Goal: Task Accomplishment & Management: Manage account settings

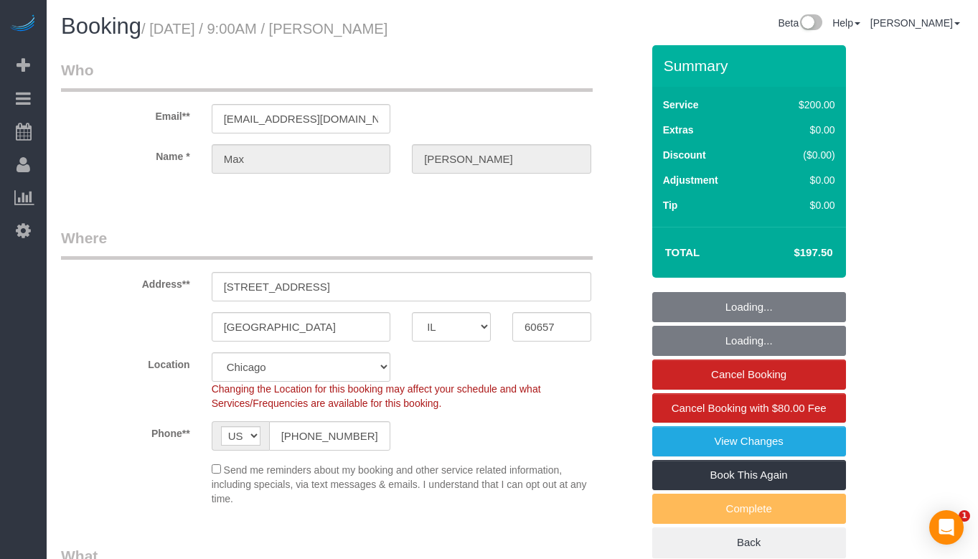
select select "IL"
select select "512"
select select "number:1"
select select "number:66"
select select "number:139"
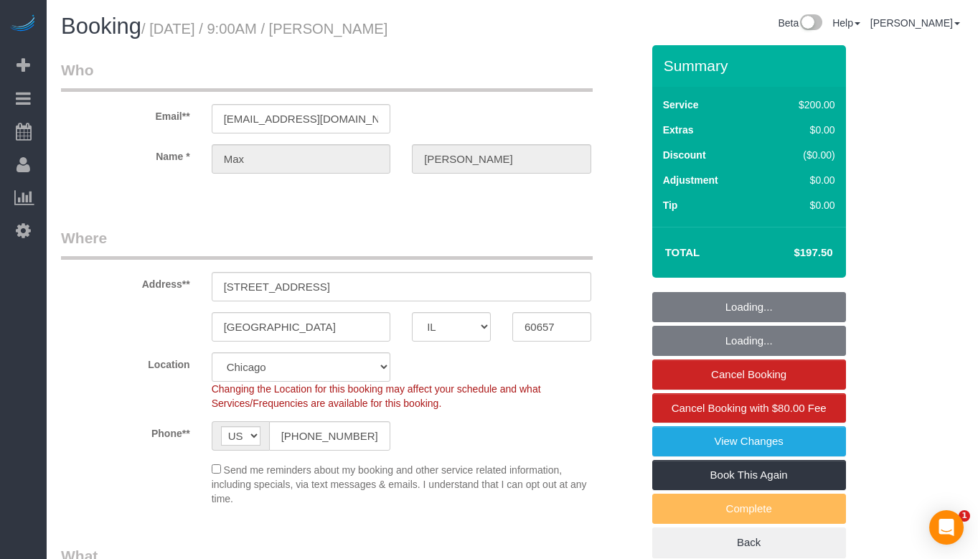
select select "number:108"
select select "object:1060"
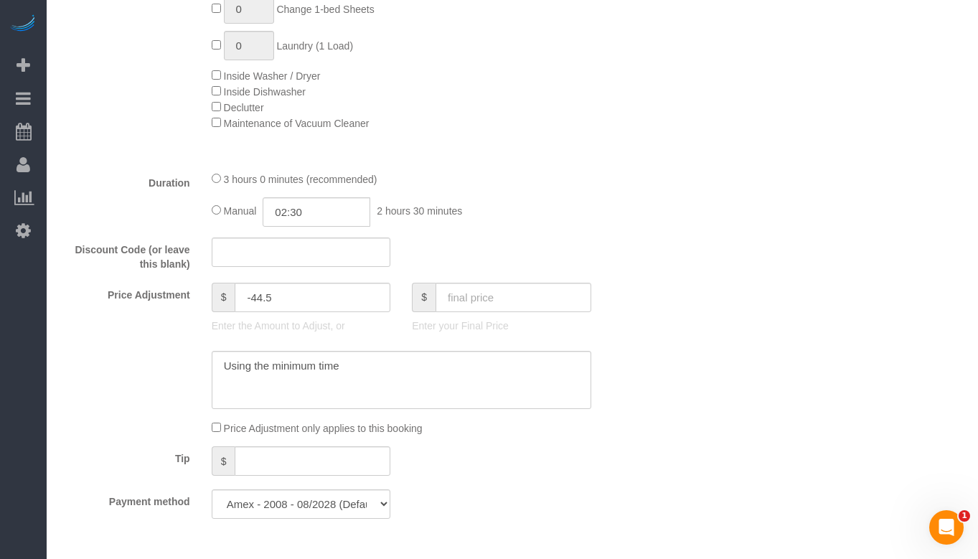
scroll to position [1076, 0]
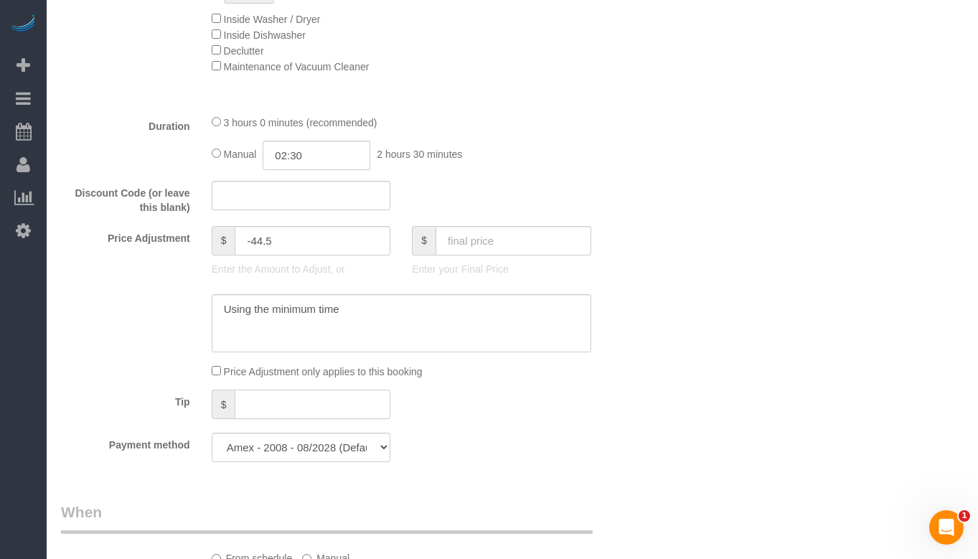
click at [271, 410] on input "text" at bounding box center [313, 404] width 156 height 29
type input "39.5"
click at [682, 410] on div "Who Email** [EMAIL_ADDRESS][DOMAIN_NAME] Name * [PERSON_NAME][GEOGRAPHIC_DATA] …" at bounding box center [512, 562] width 903 height 3186
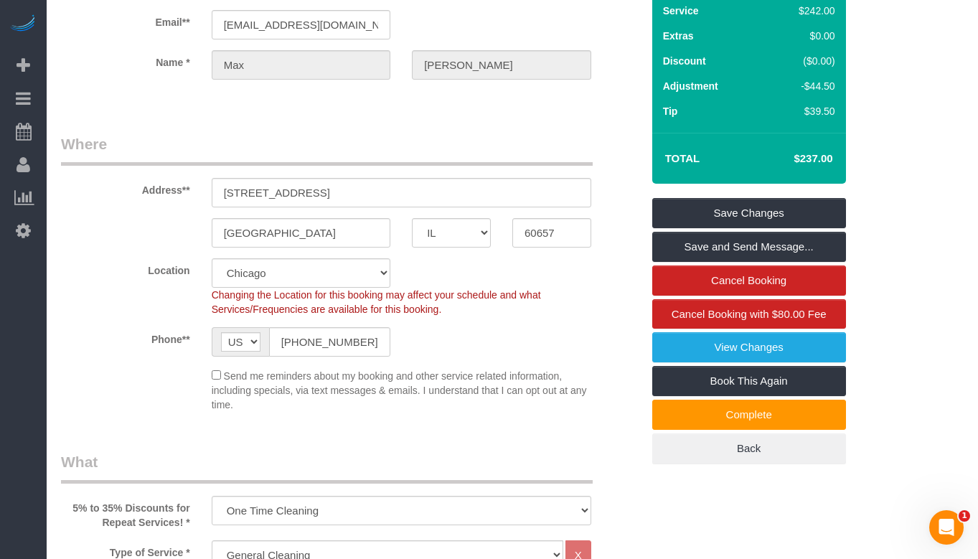
scroll to position [0, 0]
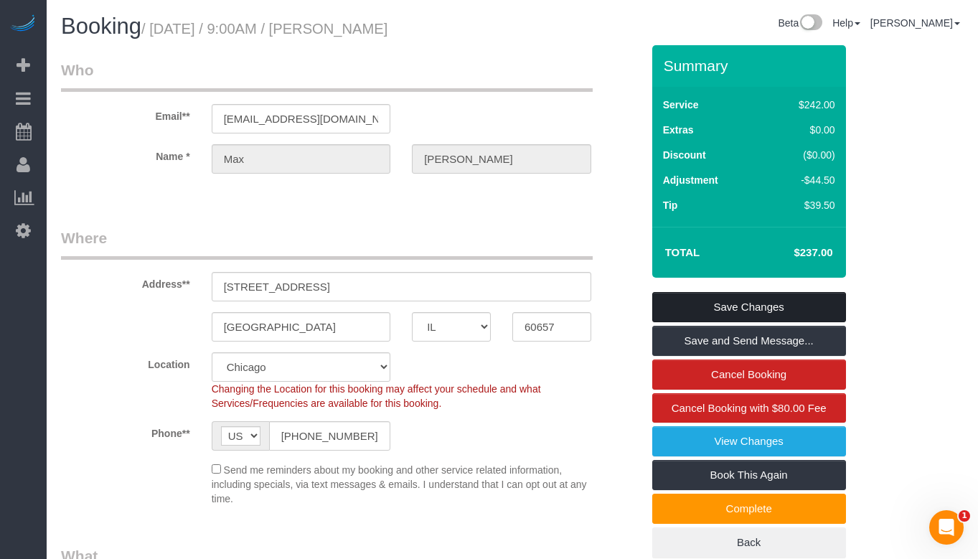
click at [778, 298] on link "Save Changes" at bounding box center [749, 307] width 194 height 30
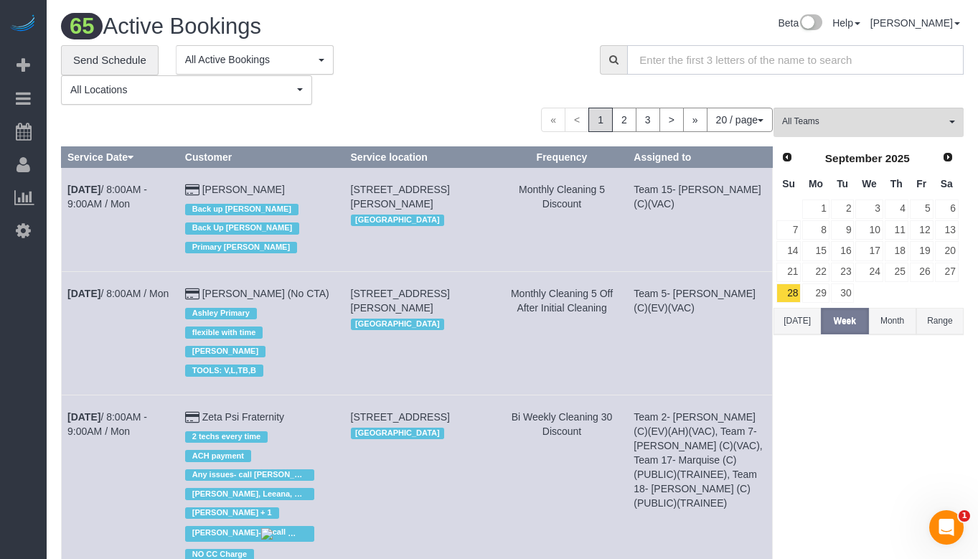
click at [808, 64] on input "text" at bounding box center [795, 59] width 337 height 29
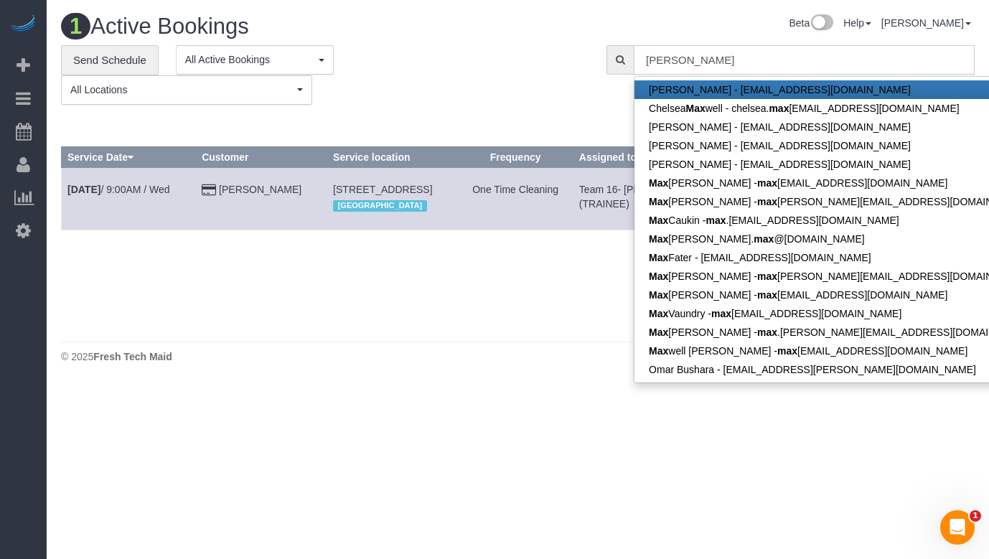
type input "[EMAIL_ADDRESS][DOMAIN_NAME]"
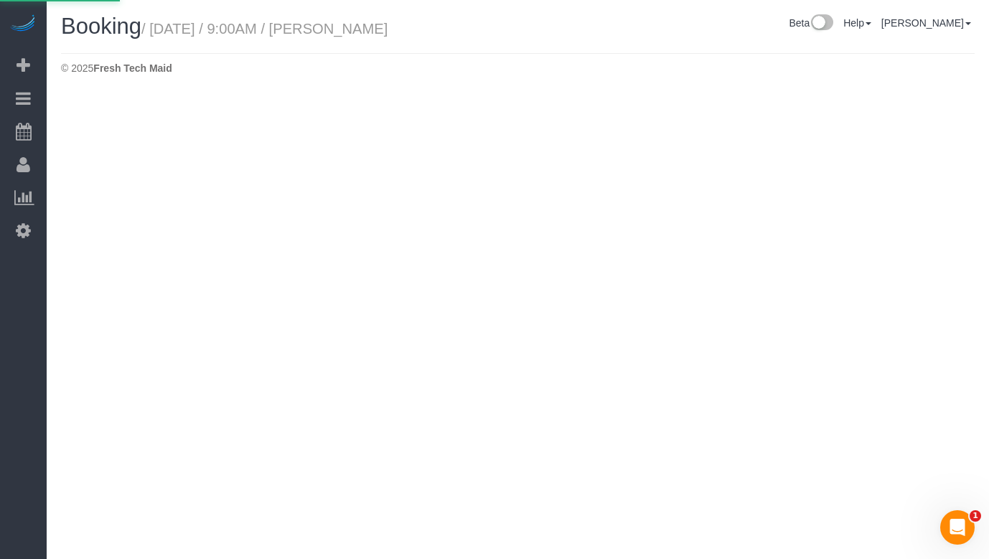
select select "IL"
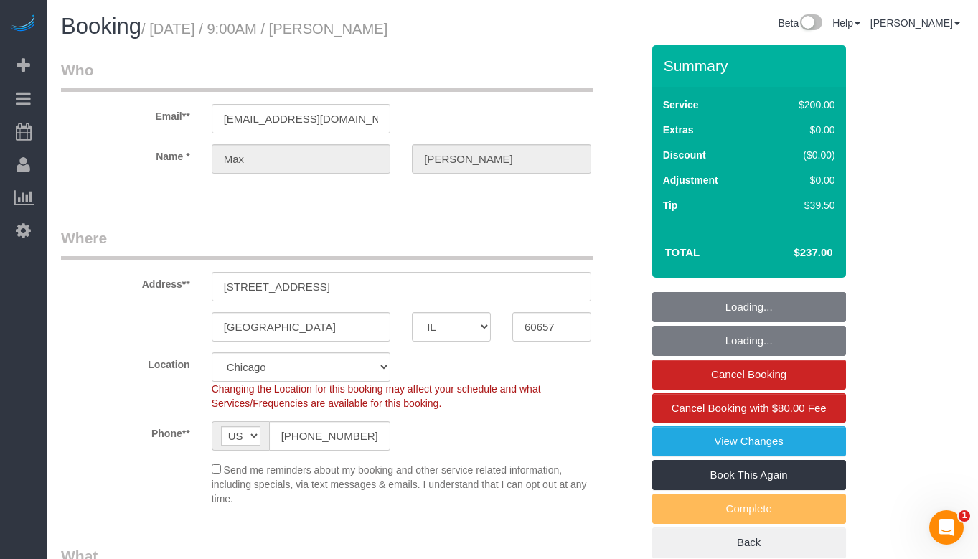
select select "object:3115"
select select "number:1"
select select "number:66"
select select "number:139"
select select "number:108"
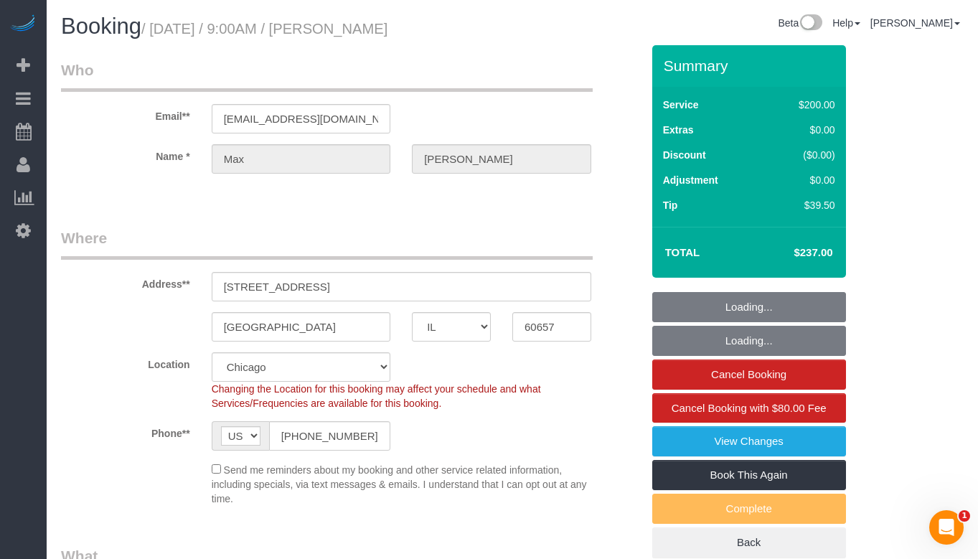
select select "string:fspay-603c958b-0be8-46d8-9fb6-18fd337390b1"
select select "512"
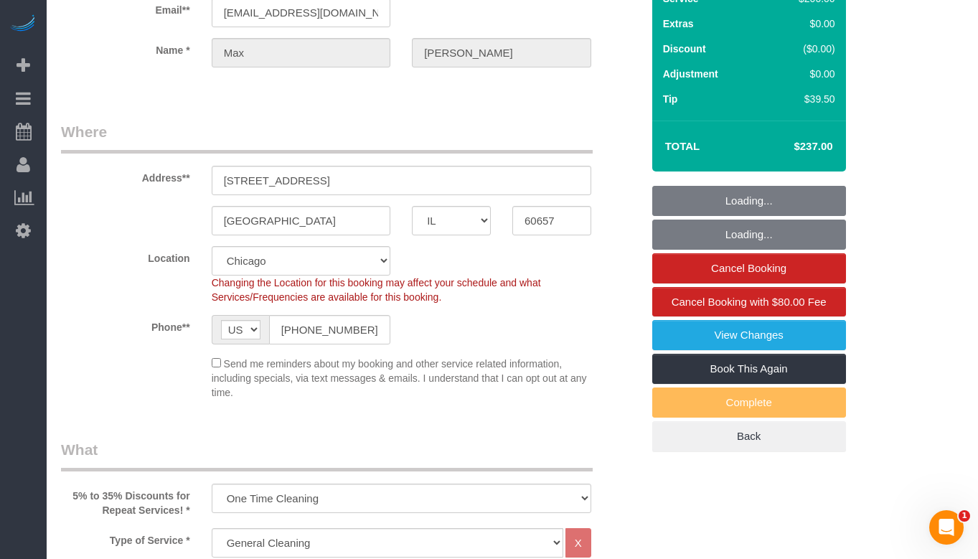
scroll to position [215, 0]
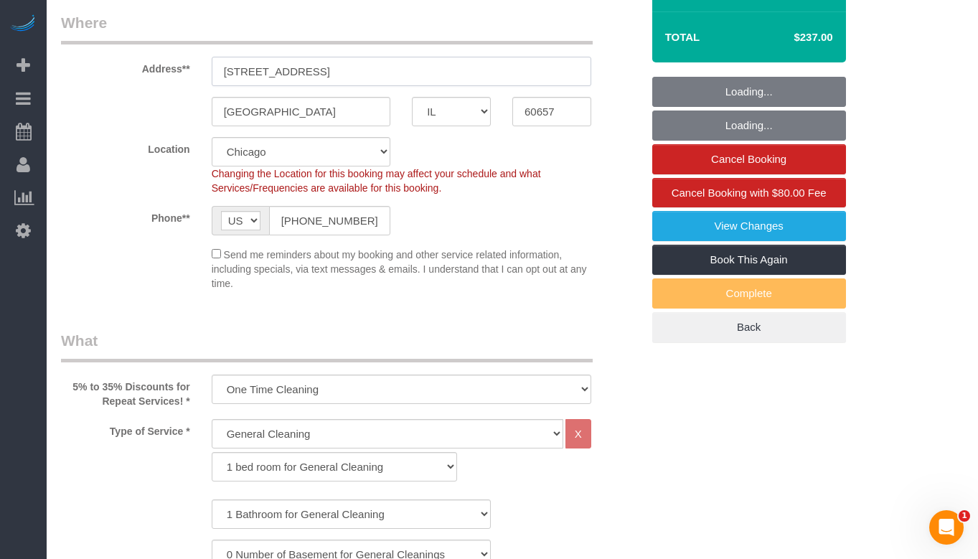
click at [377, 57] on input "[STREET_ADDRESS]" at bounding box center [402, 71] width 380 height 29
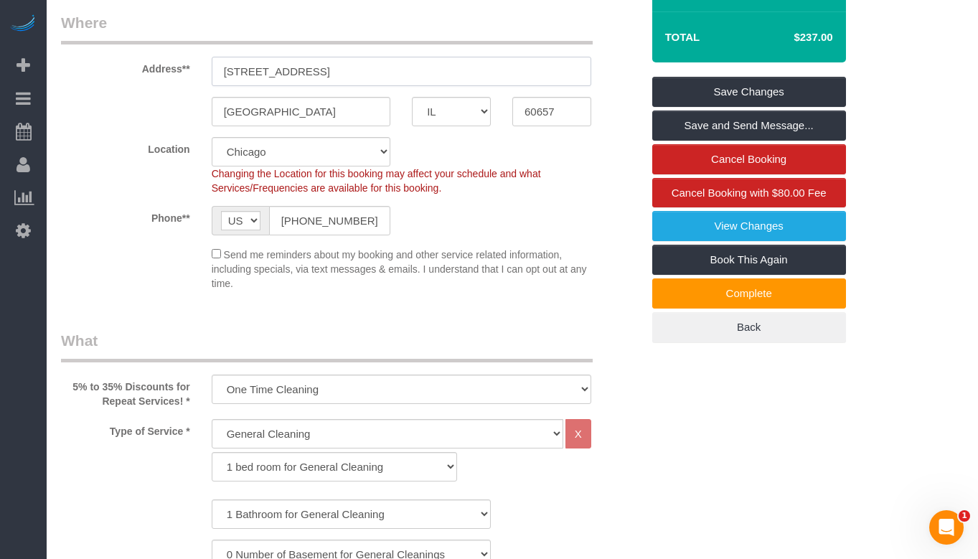
click at [377, 57] on input "[STREET_ADDRESS]" at bounding box center [402, 71] width 380 height 29
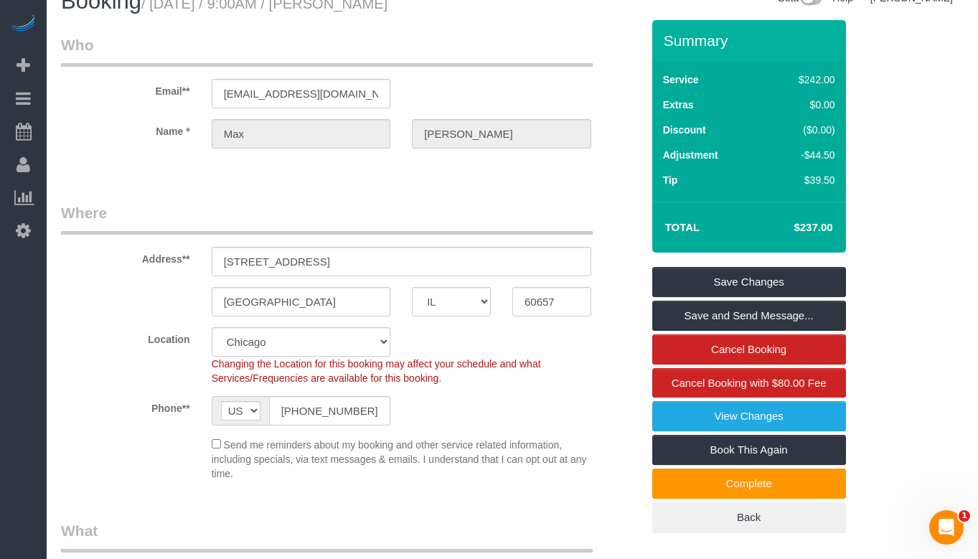
scroll to position [0, 0]
